Goal: Information Seeking & Learning: Learn about a topic

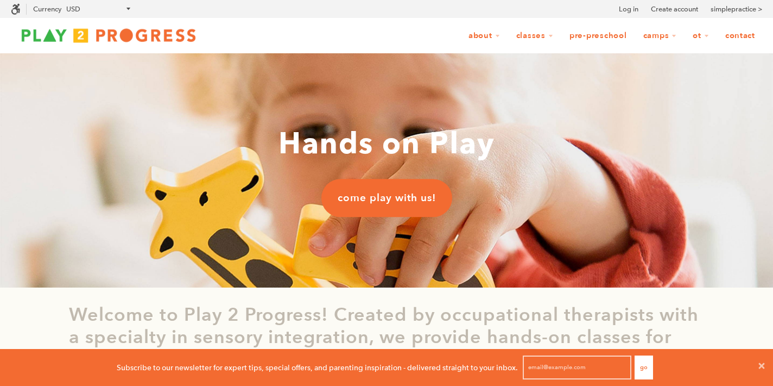
scroll to position [1, 1]
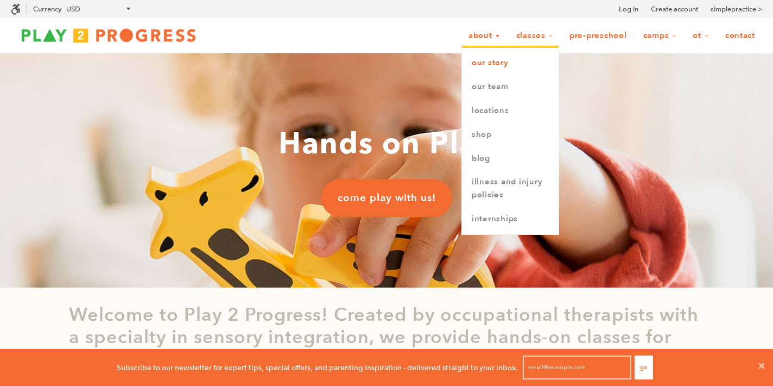
click at [484, 57] on link "Our Story" at bounding box center [510, 63] width 97 height 24
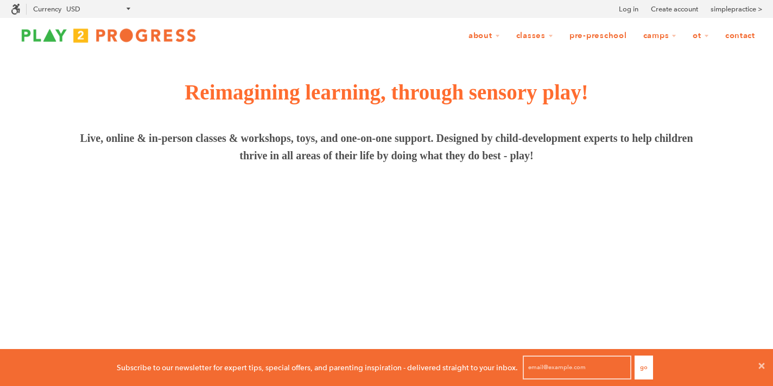
scroll to position [1, 1]
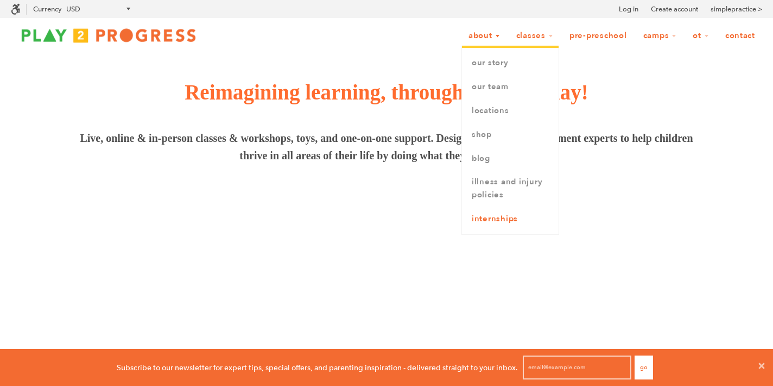
click at [494, 222] on link "Internships" at bounding box center [510, 219] width 97 height 24
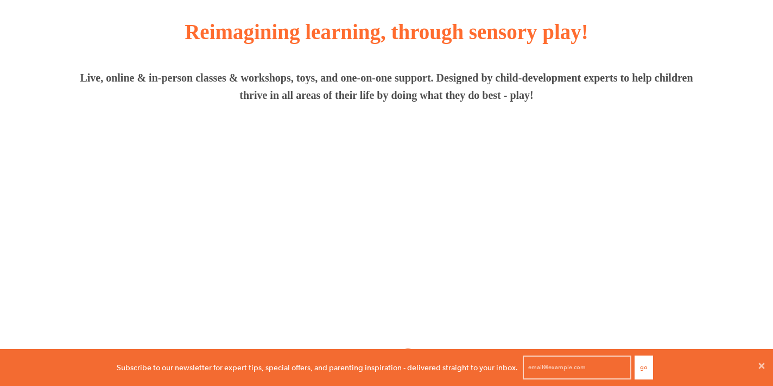
scroll to position [0, 0]
